Goal: Find specific page/section: Find specific page/section

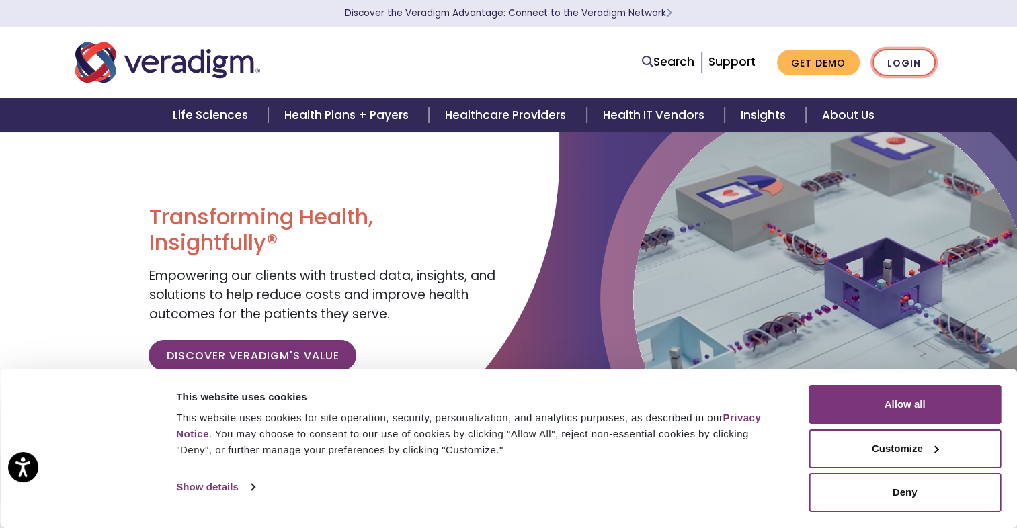
click at [887, 66] on link "Login" at bounding box center [904, 63] width 63 height 28
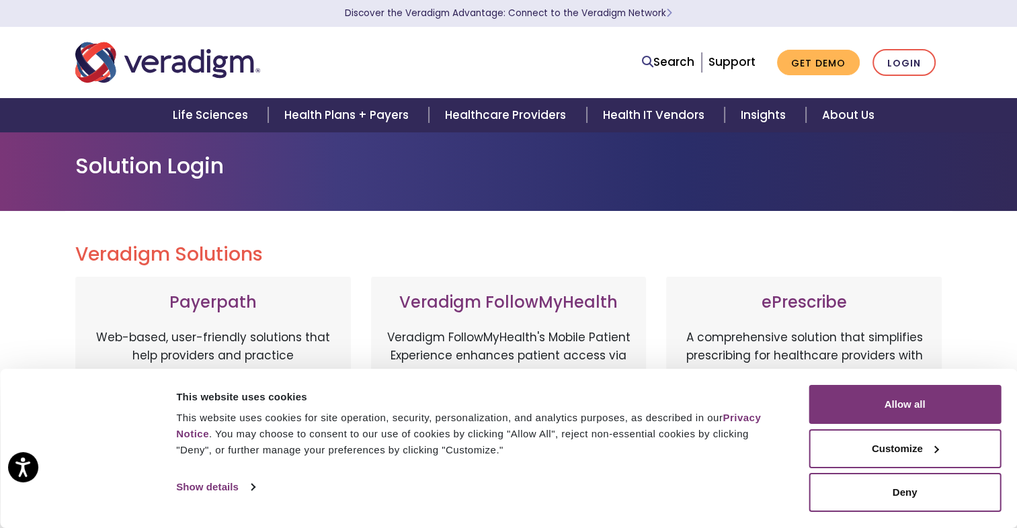
click at [727, 65] on link "Support" at bounding box center [732, 62] width 47 height 16
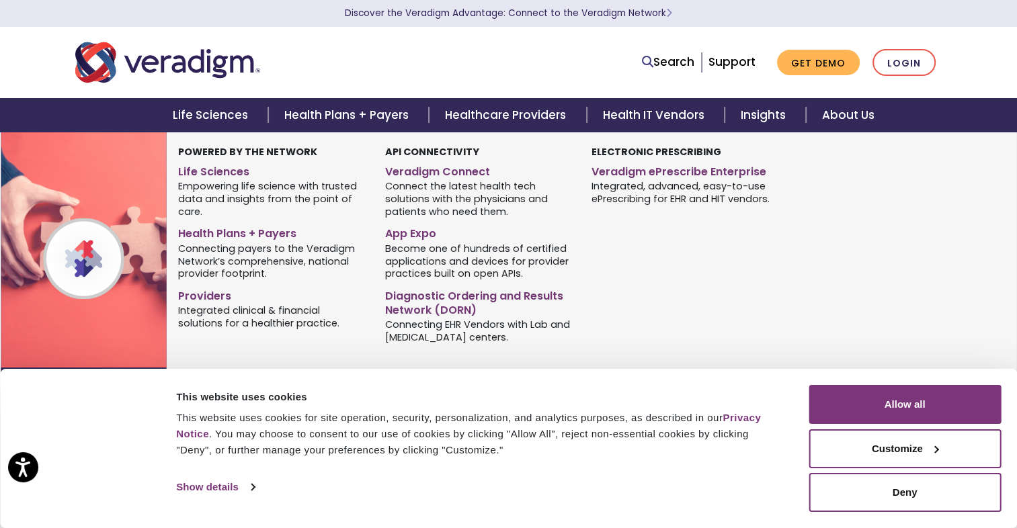
click at [668, 241] on div "Electronic Prescribing Veradigm ePrescribe Enterprise Integrated, advanced, eas…" at bounding box center [685, 247] width 206 height 204
